Goal: Task Accomplishment & Management: Use online tool/utility

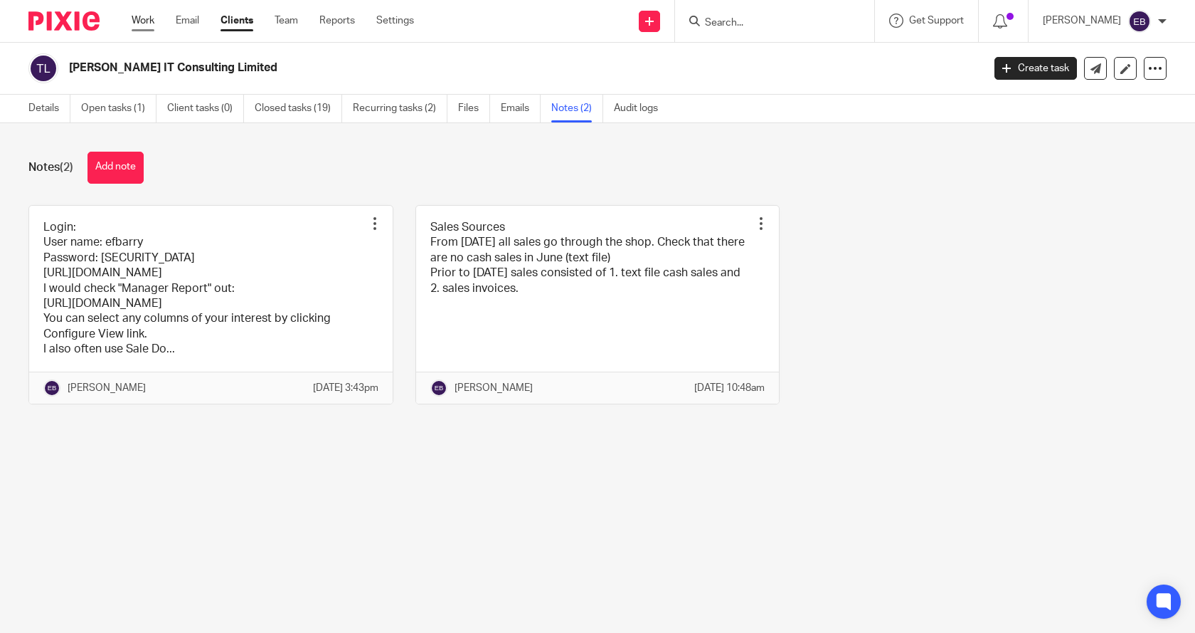
click at [139, 18] on link "Work" at bounding box center [143, 21] width 23 height 14
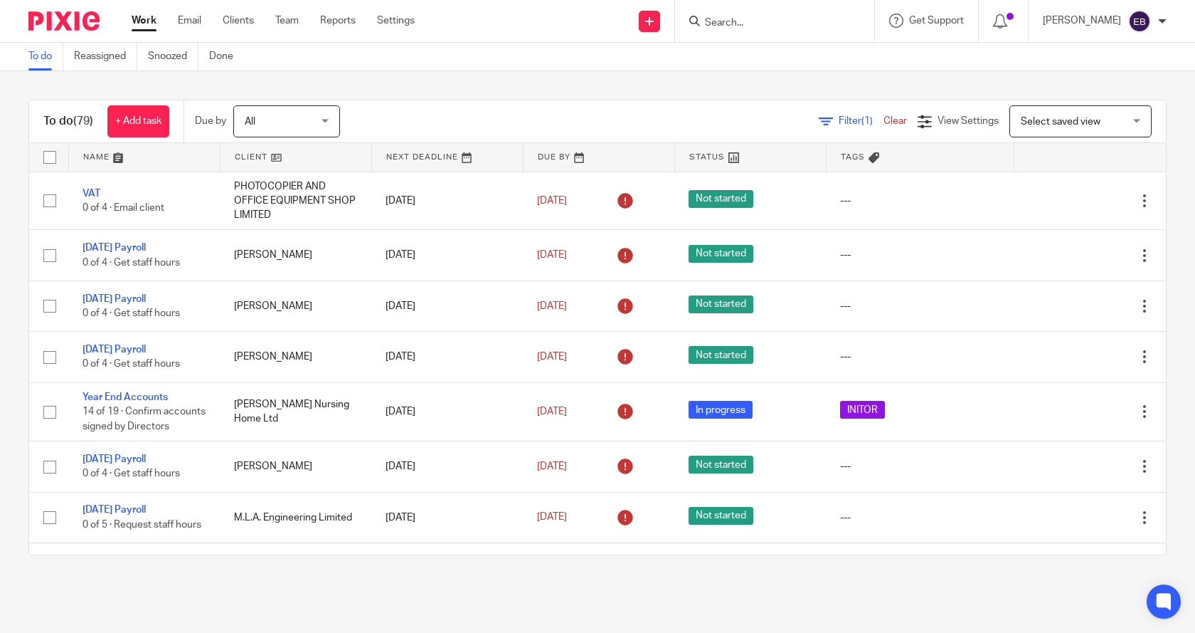
click at [839, 119] on span "Filter (1)" at bounding box center [861, 121] width 45 height 10
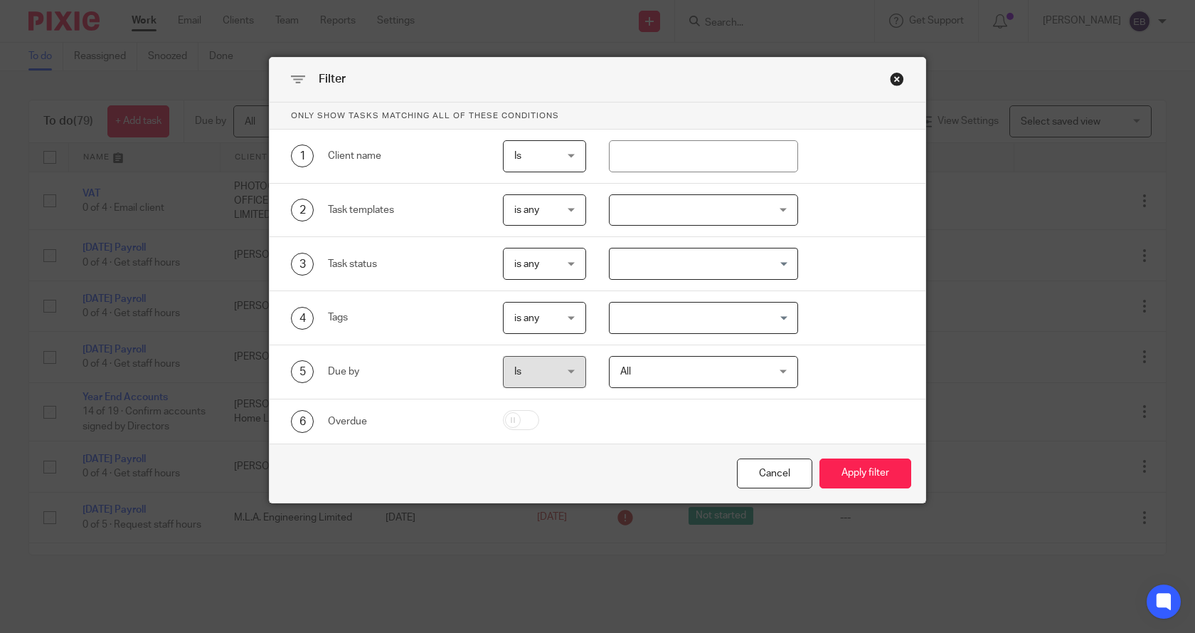
click at [890, 80] on div "Close this dialog window" at bounding box center [897, 79] width 14 height 14
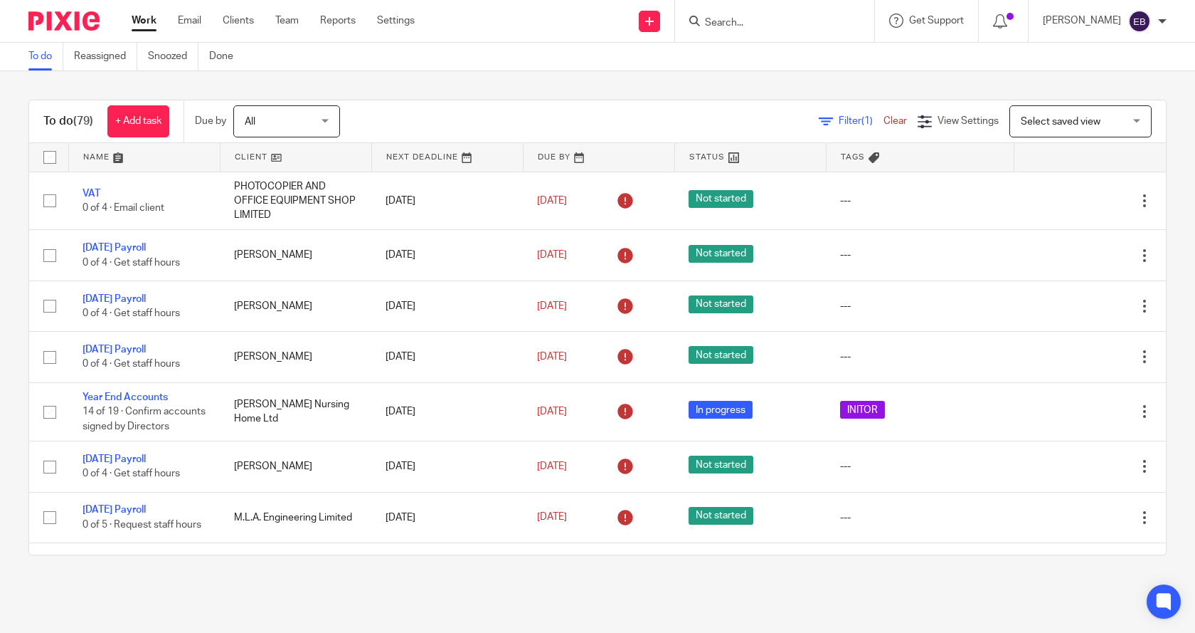
click at [884, 117] on link "Clear" at bounding box center [895, 121] width 23 height 10
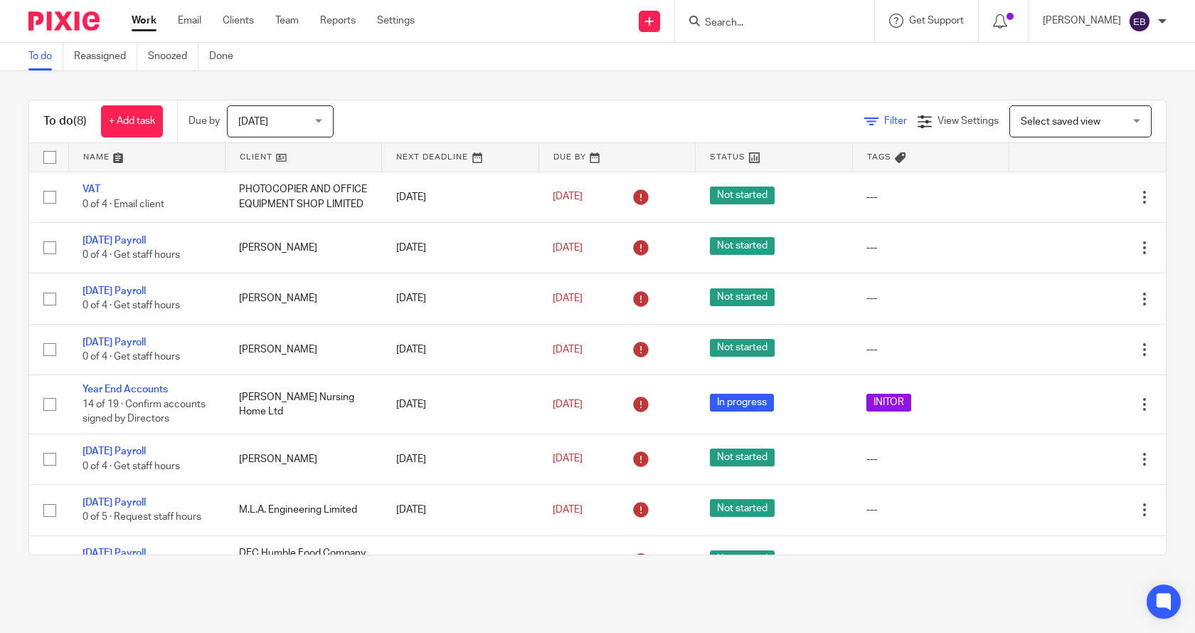
click at [864, 120] on icon at bounding box center [871, 122] width 14 height 14
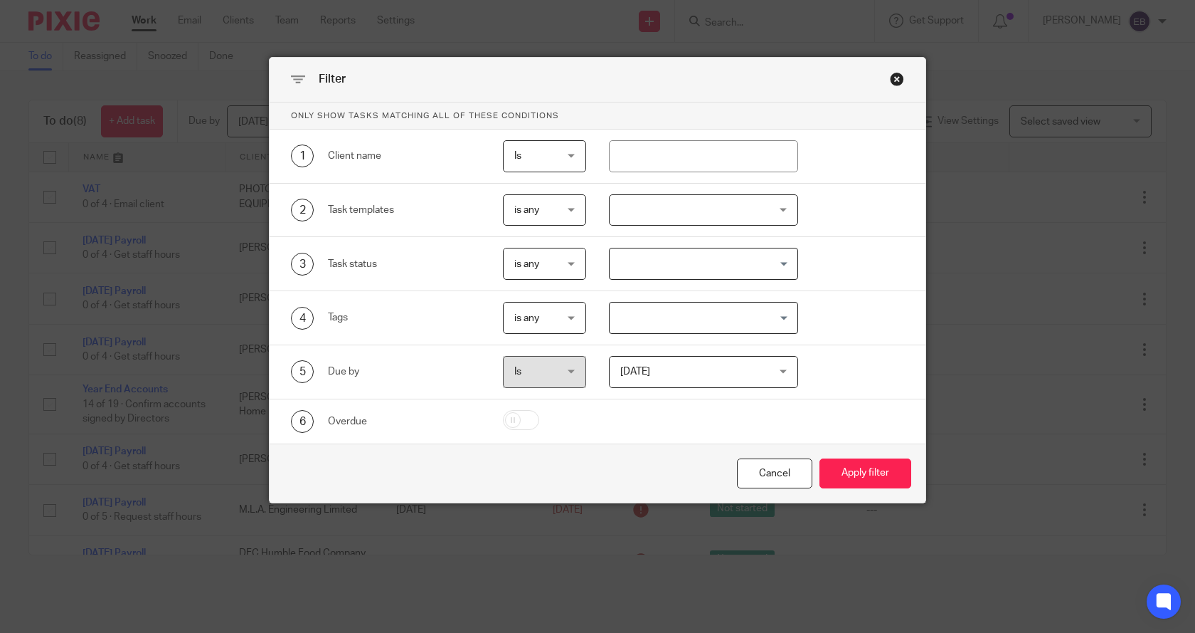
click at [693, 202] on div at bounding box center [704, 210] width 190 height 32
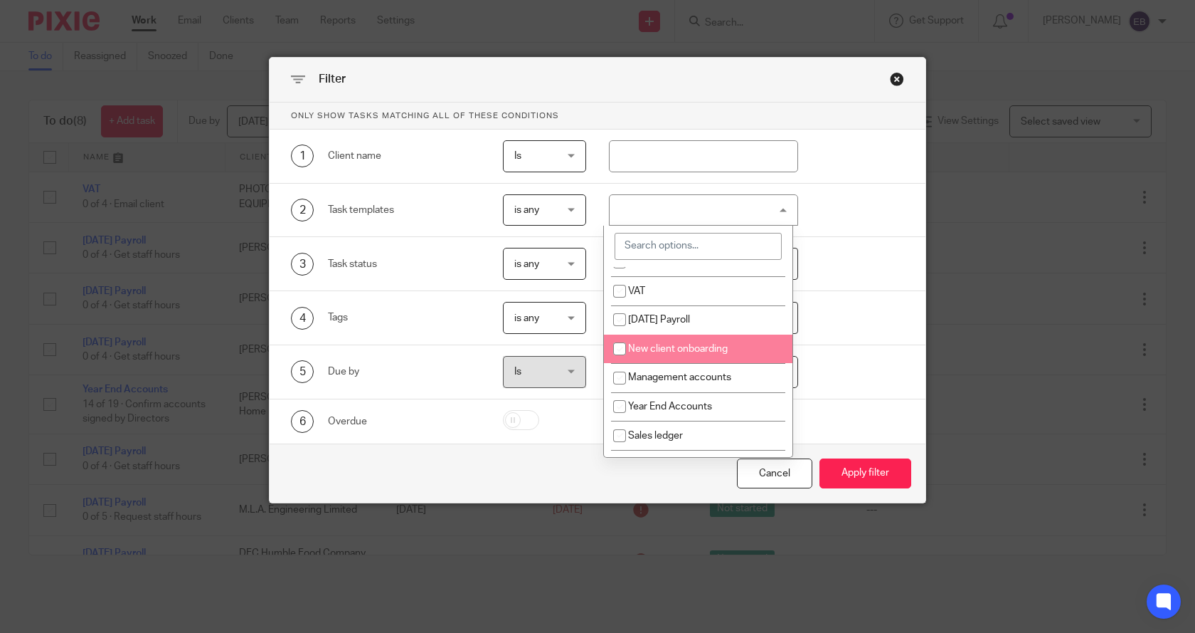
scroll to position [71, 0]
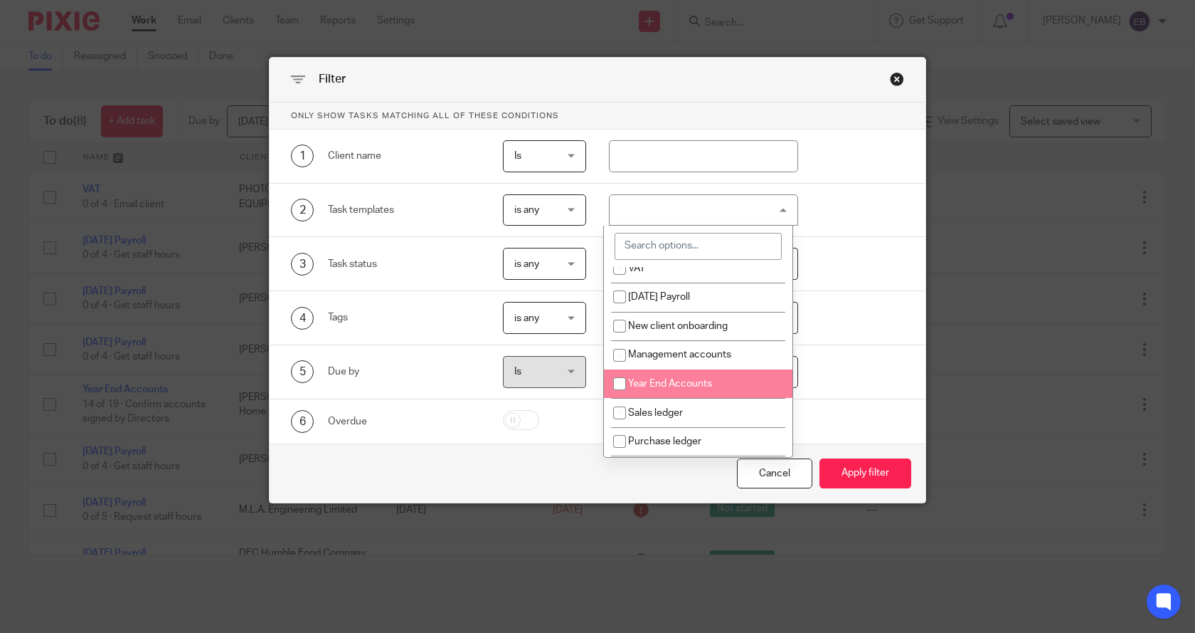
click at [679, 380] on span "Year End Accounts" at bounding box center [670, 384] width 84 height 10
checkbox input "true"
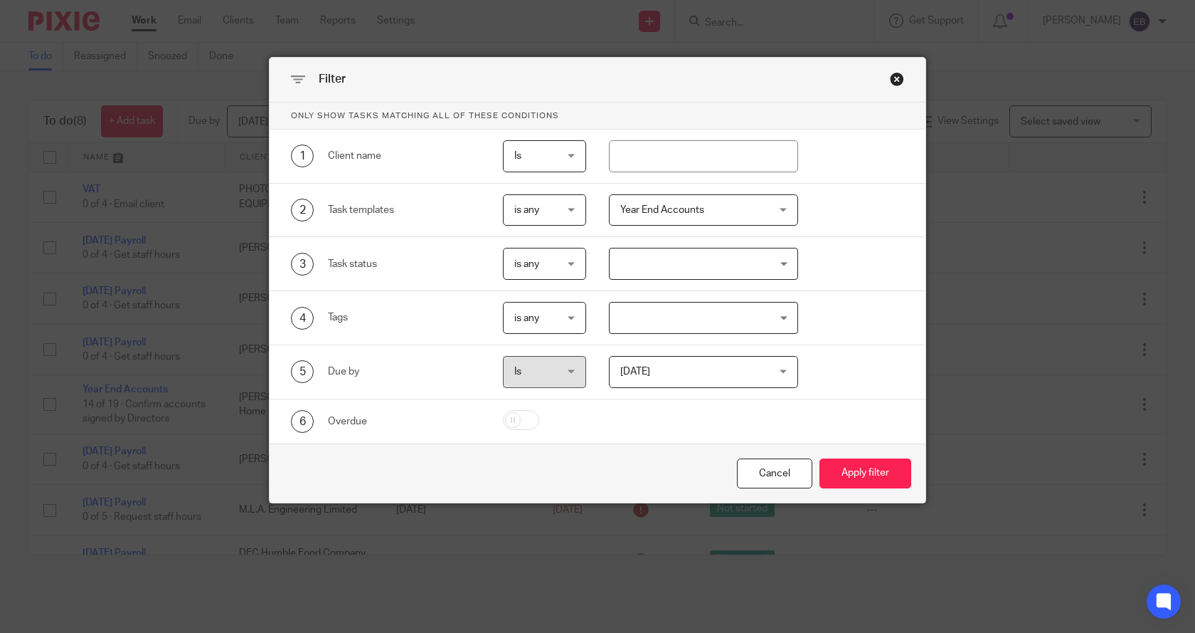
click at [699, 480] on div "Cancel Apply filter" at bounding box center [598, 473] width 656 height 60
click at [640, 384] on span "Today" at bounding box center [691, 371] width 142 height 30
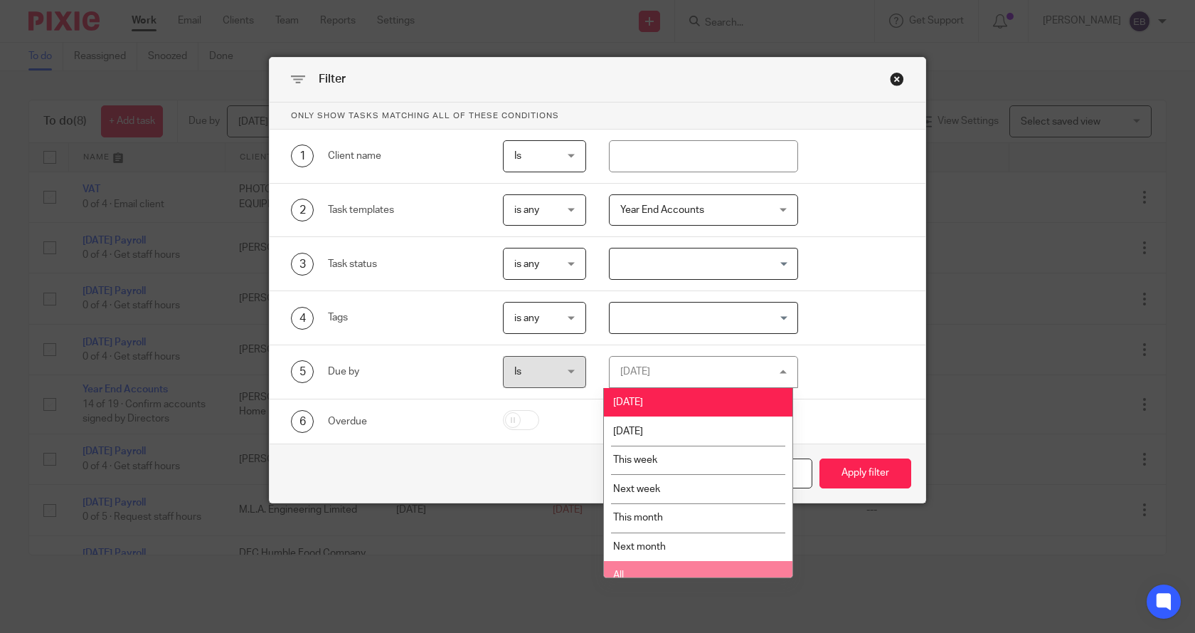
click at [633, 567] on li "All" at bounding box center [698, 575] width 189 height 29
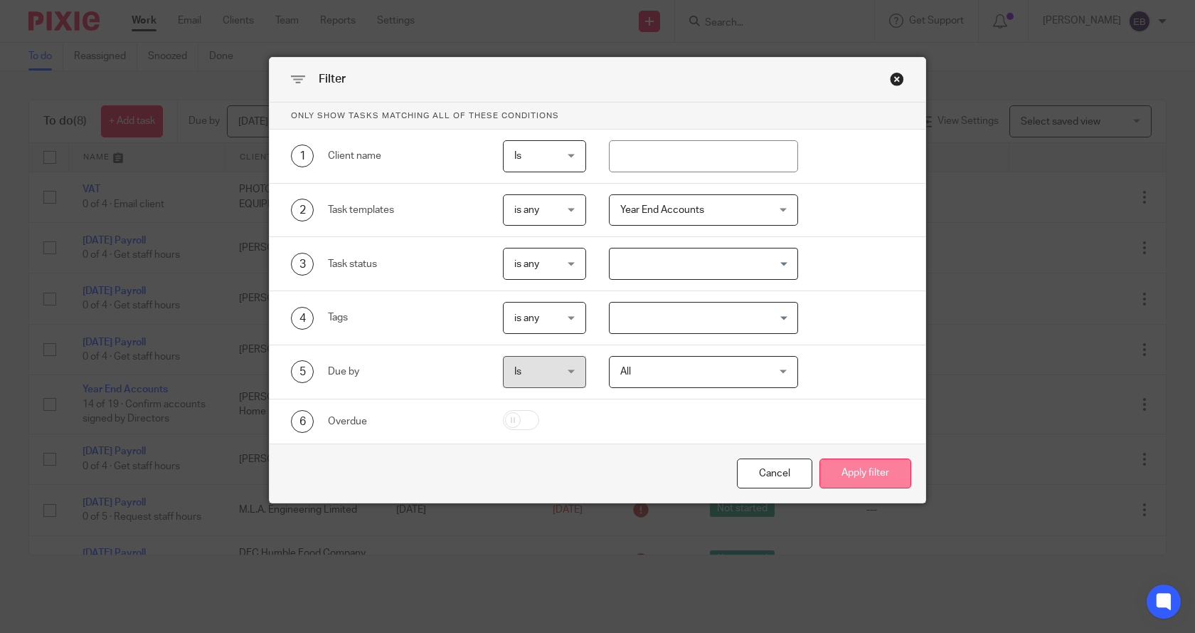
click at [855, 474] on button "Apply filter" at bounding box center [866, 473] width 92 height 31
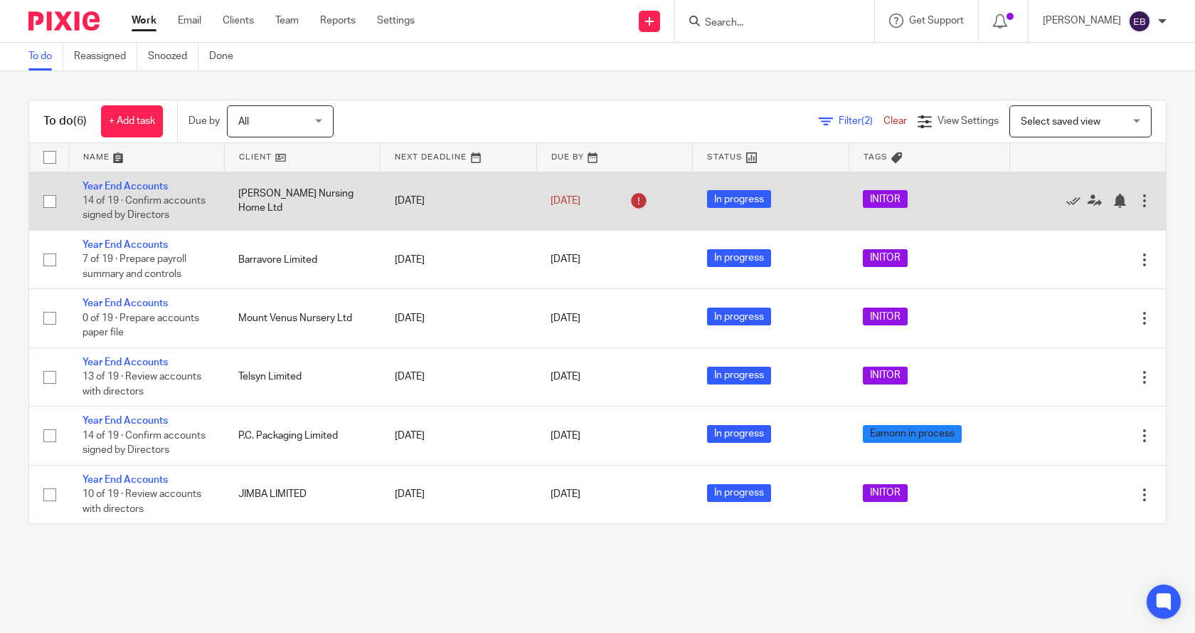
click at [121, 180] on td "Year End Accounts 14 of 19 · Confirm accounts signed by Directors" at bounding box center [146, 200] width 156 height 58
click at [121, 181] on link "Year End Accounts" at bounding box center [125, 186] width 85 height 10
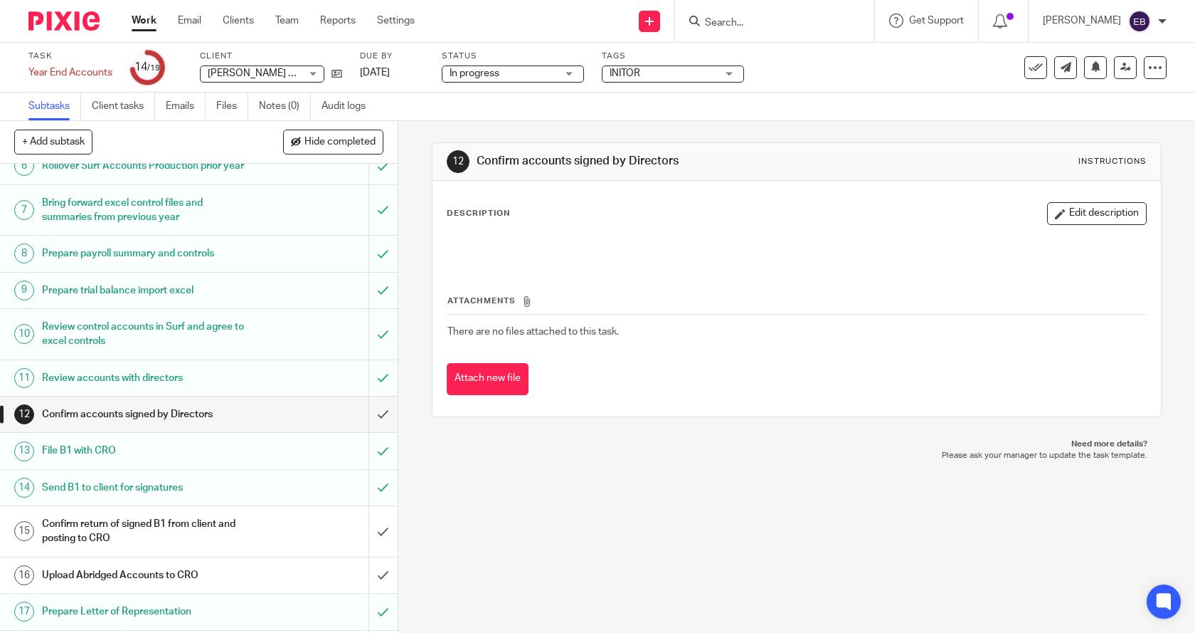
scroll to position [213, 0]
click at [371, 431] on input "submit" at bounding box center [199, 414] width 398 height 36
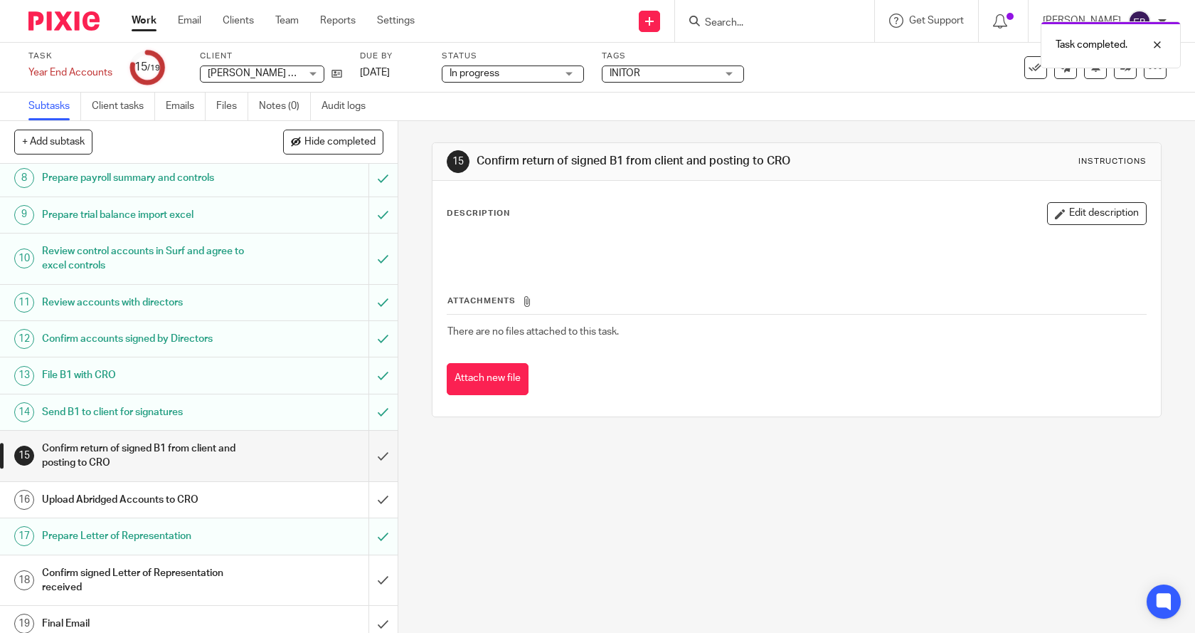
scroll to position [327, 0]
